Goal: Check status: Check status

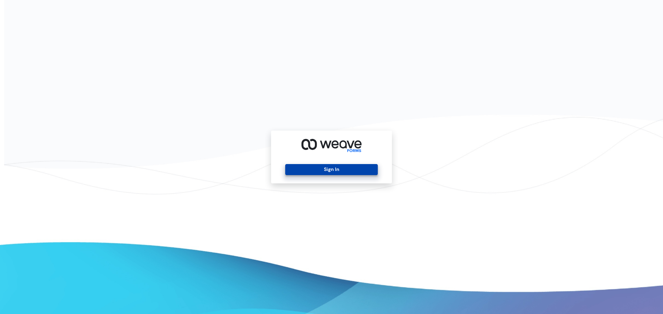
click at [352, 169] on button "Sign In" at bounding box center [331, 169] width 92 height 11
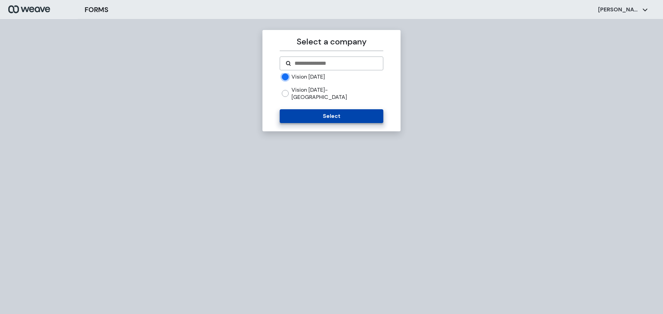
click at [344, 109] on button "Select" at bounding box center [331, 116] width 103 height 14
